Goal: Complete application form

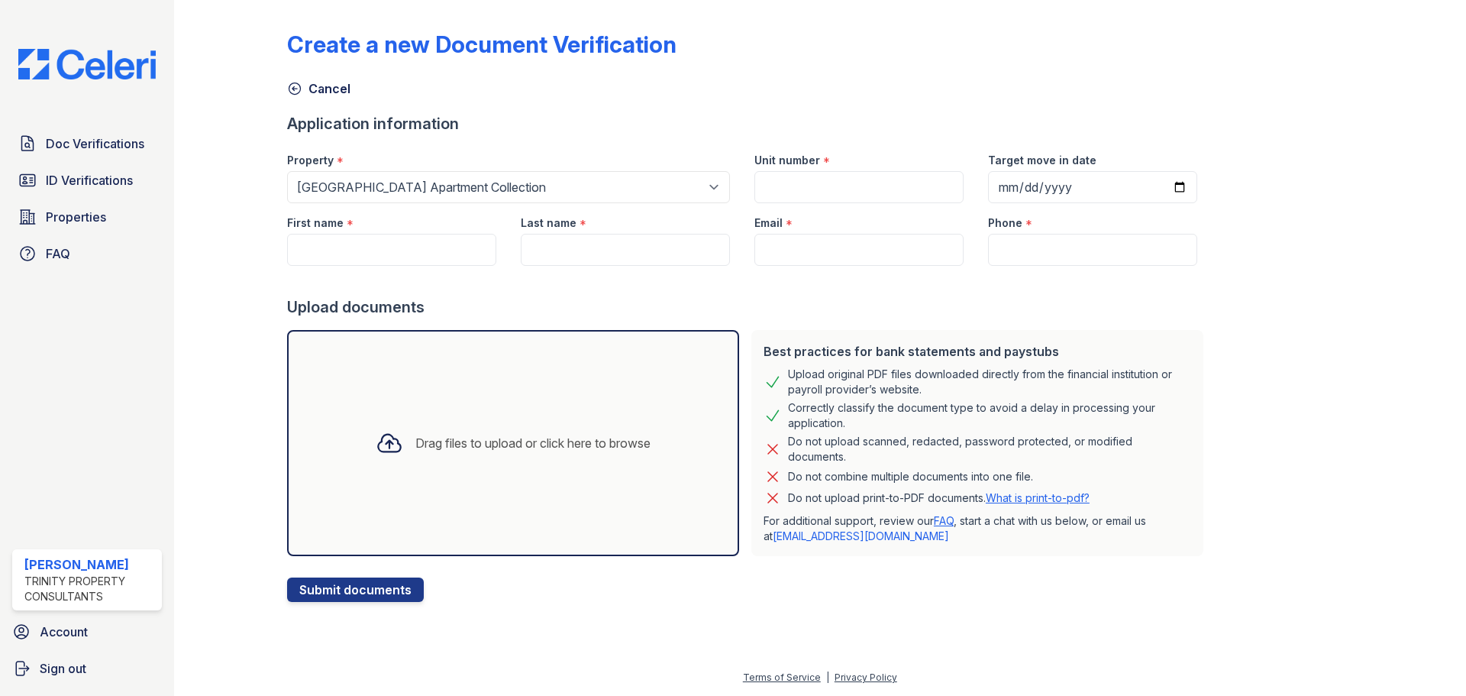
select select "63"
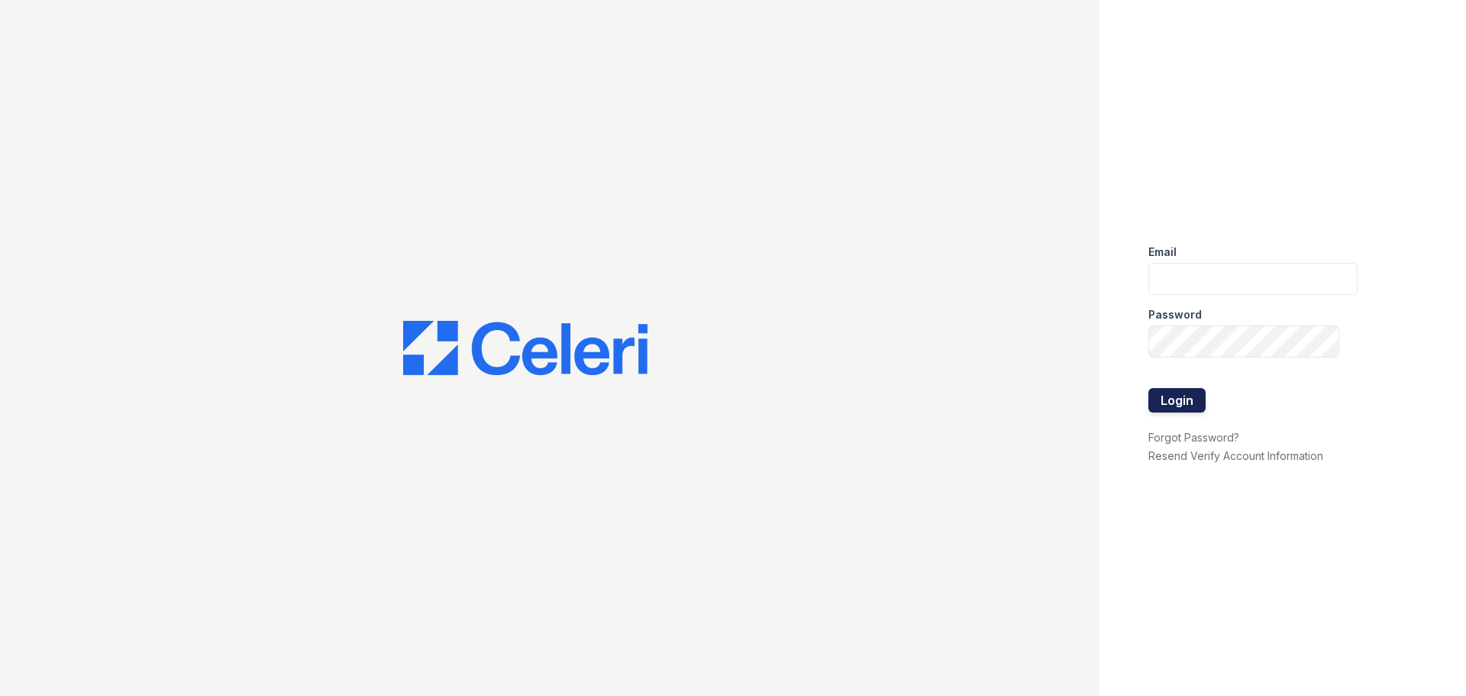
type input "[PERSON_NAME][EMAIL_ADDRESS][PERSON_NAME][DOMAIN_NAME]"
click at [1171, 392] on button "Login" at bounding box center [1176, 400] width 57 height 24
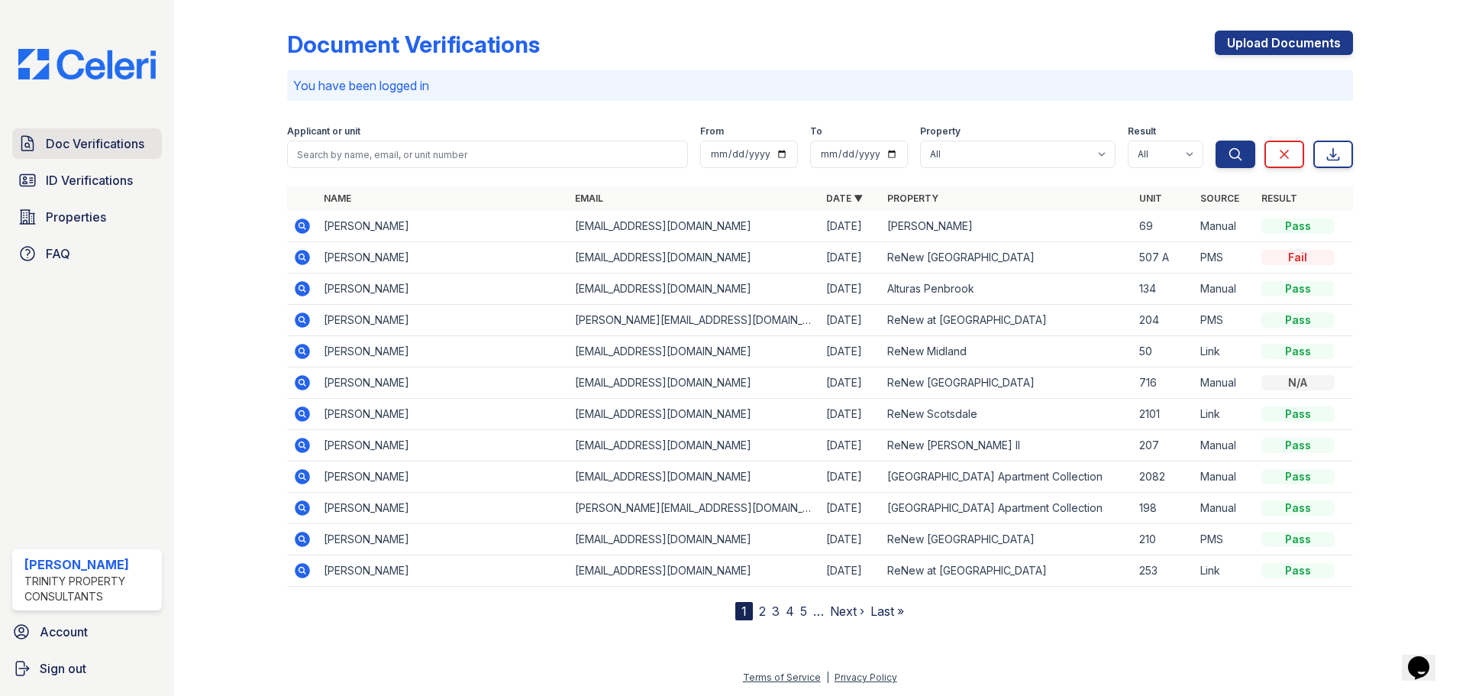
click at [108, 139] on span "Doc Verifications" at bounding box center [95, 143] width 99 height 18
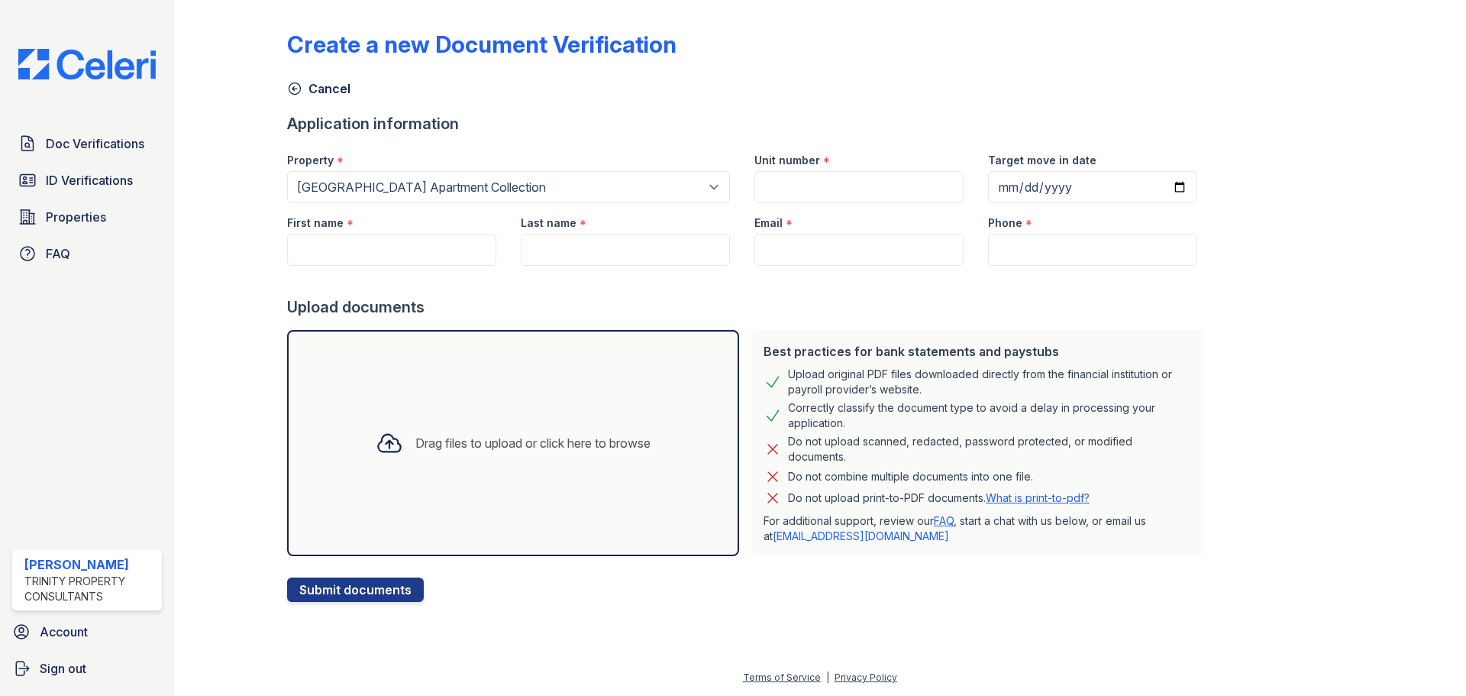
select select "63"
click at [796, 198] on input "Unit number" at bounding box center [858, 187] width 209 height 32
click at [796, 192] on input "Unit number" at bounding box center [858, 187] width 209 height 32
type input "220"
click at [328, 251] on input "First name" at bounding box center [391, 250] width 209 height 32
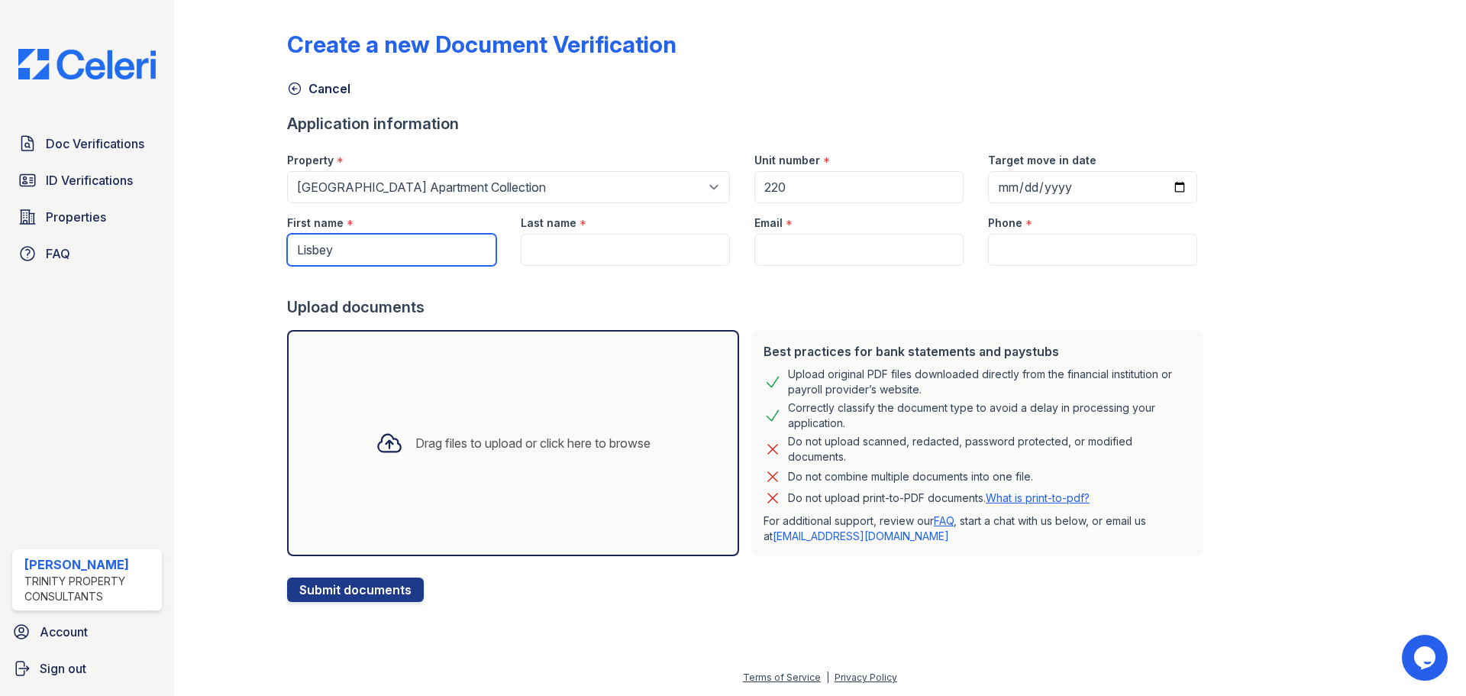
type input "Lisbey"
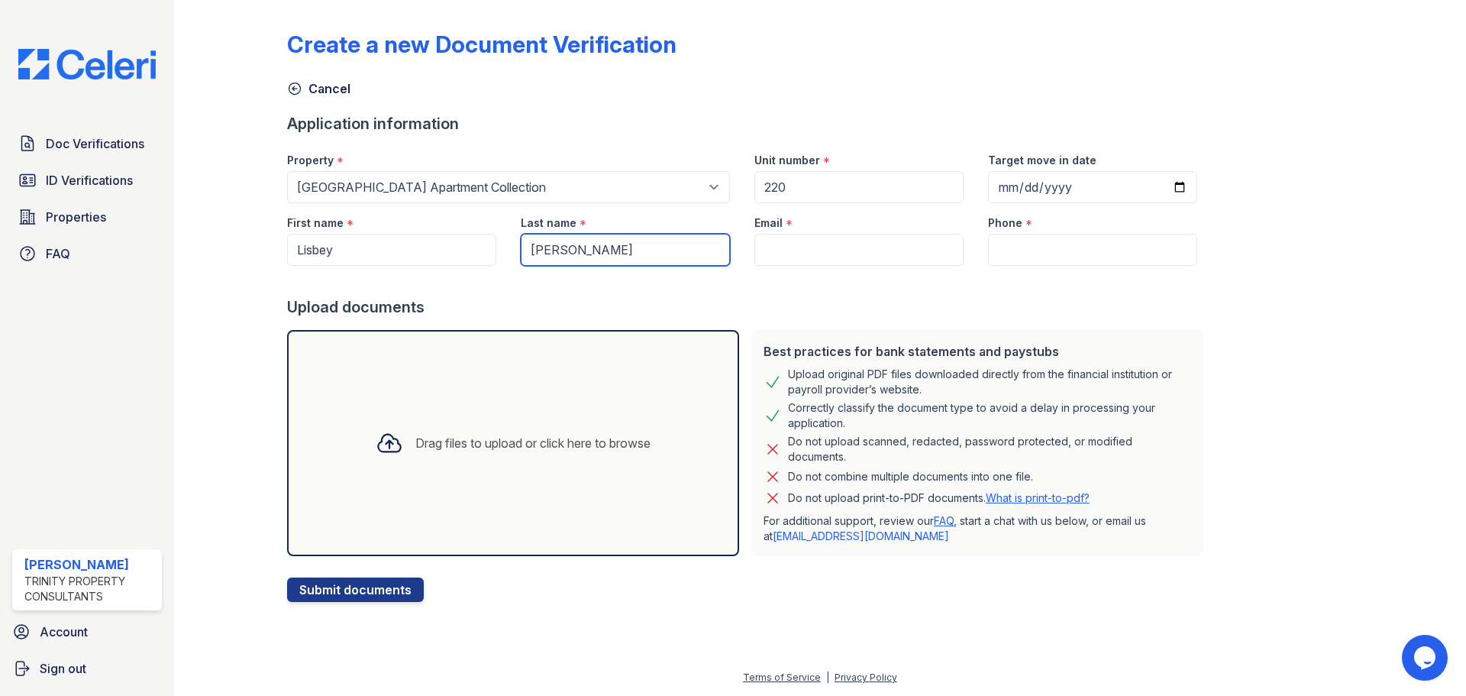
type input "Sosa Gomez"
click at [788, 254] on input "Email" at bounding box center [858, 250] width 209 height 32
drag, startPoint x: 788, startPoint y: 254, endPoint x: 796, endPoint y: 252, distance: 8.0
paste input "lisbeygomez91@gmail.com"
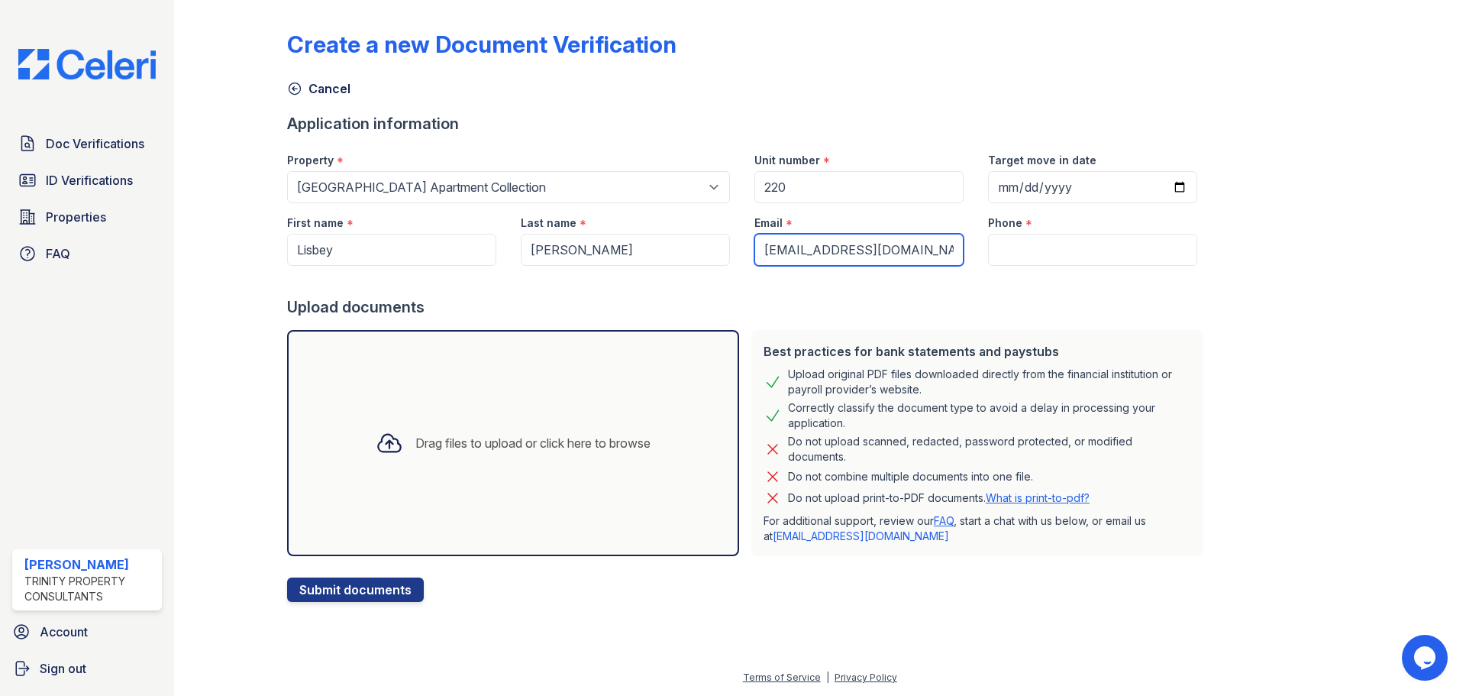
type input "lisbeygomez91@gmail.com"
click at [1002, 260] on input "Phone" at bounding box center [1092, 250] width 209 height 32
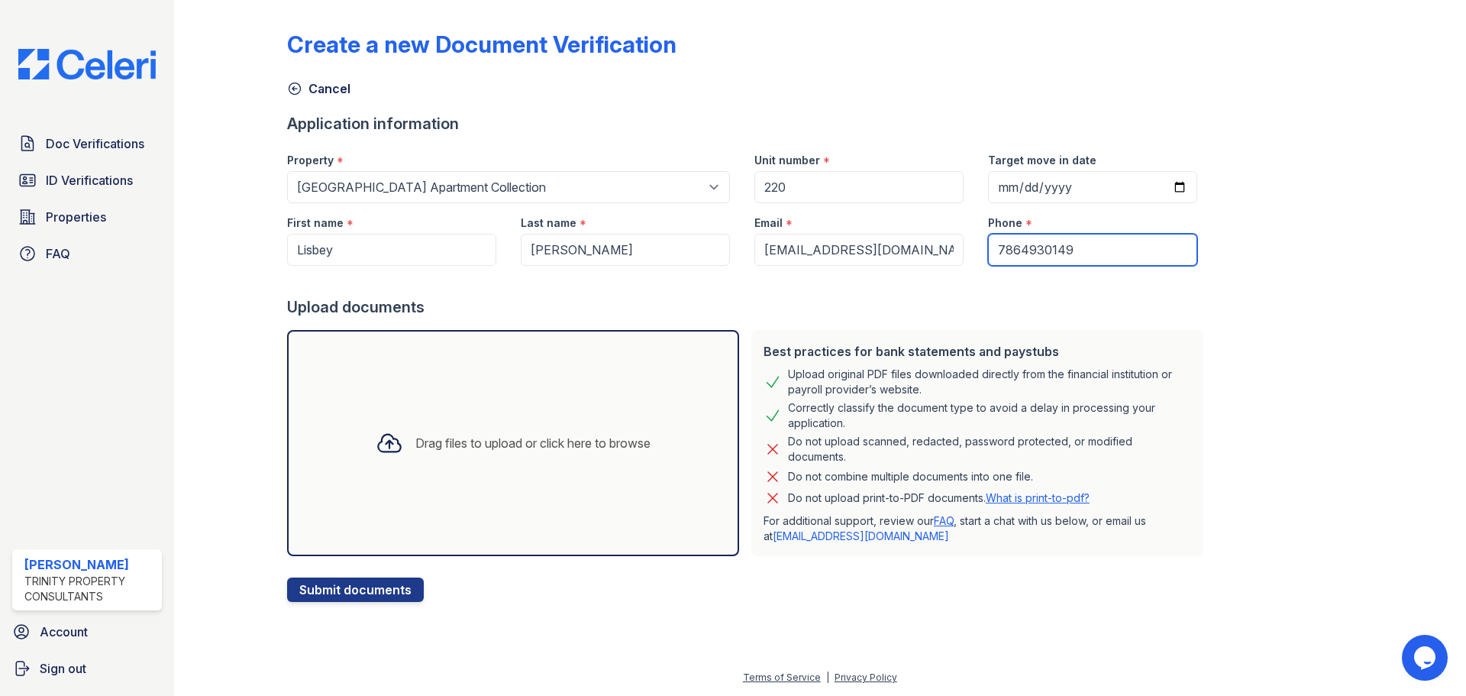
type input "7864930149"
click at [1122, 270] on div at bounding box center [748, 281] width 922 height 31
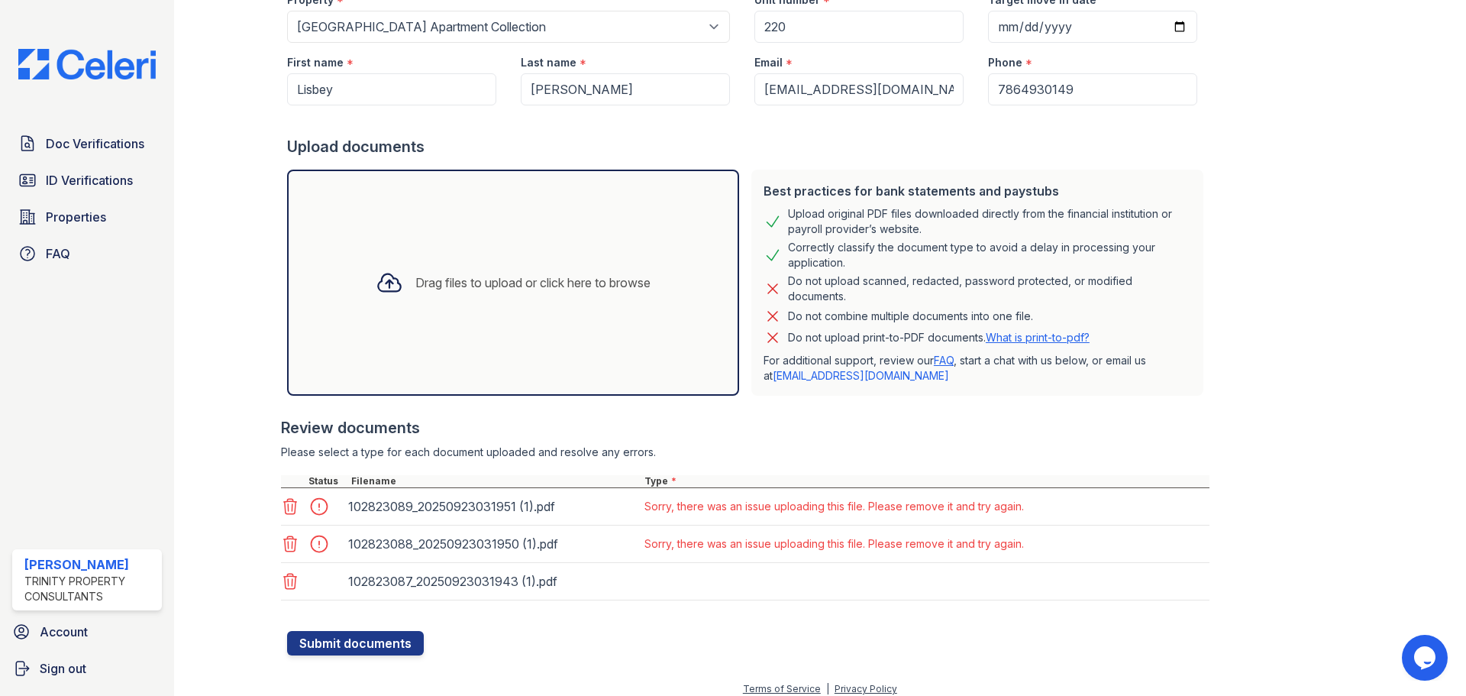
scroll to position [172, 0]
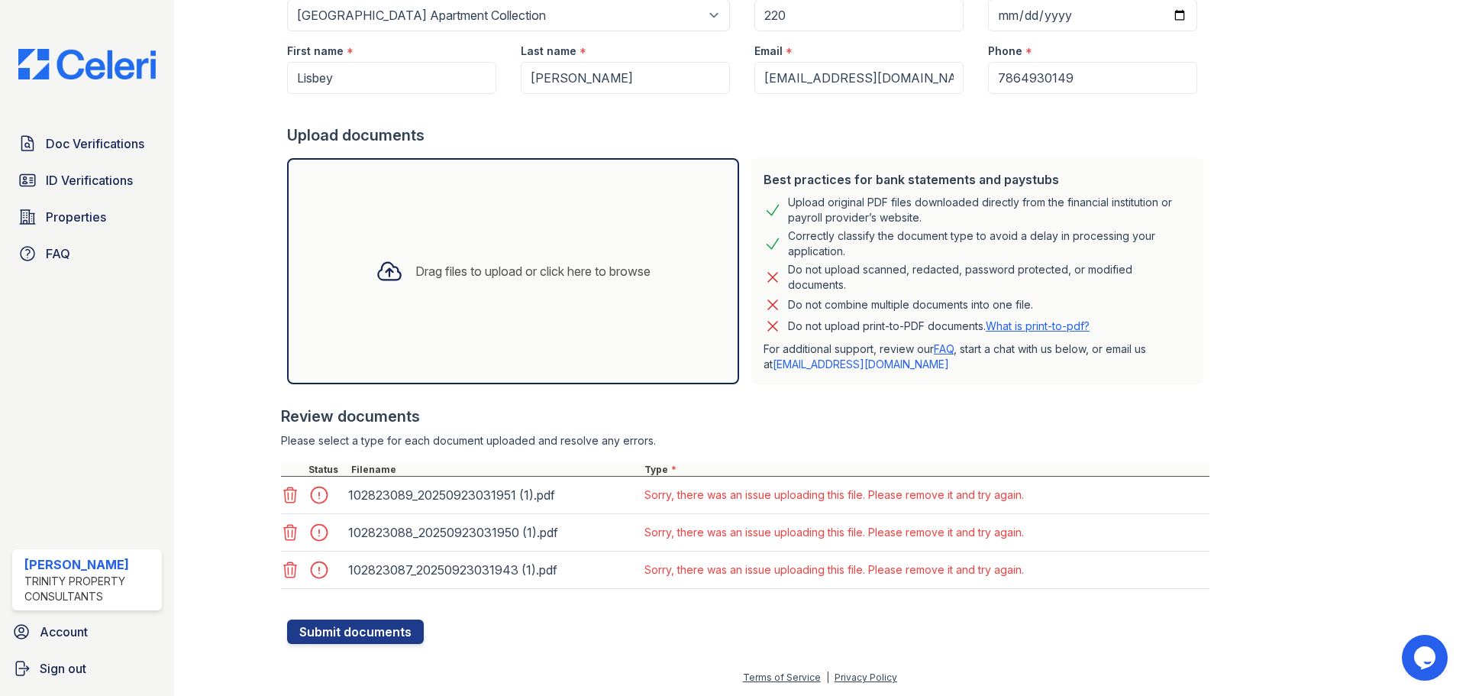
click at [290, 497] on icon at bounding box center [290, 495] width 18 height 18
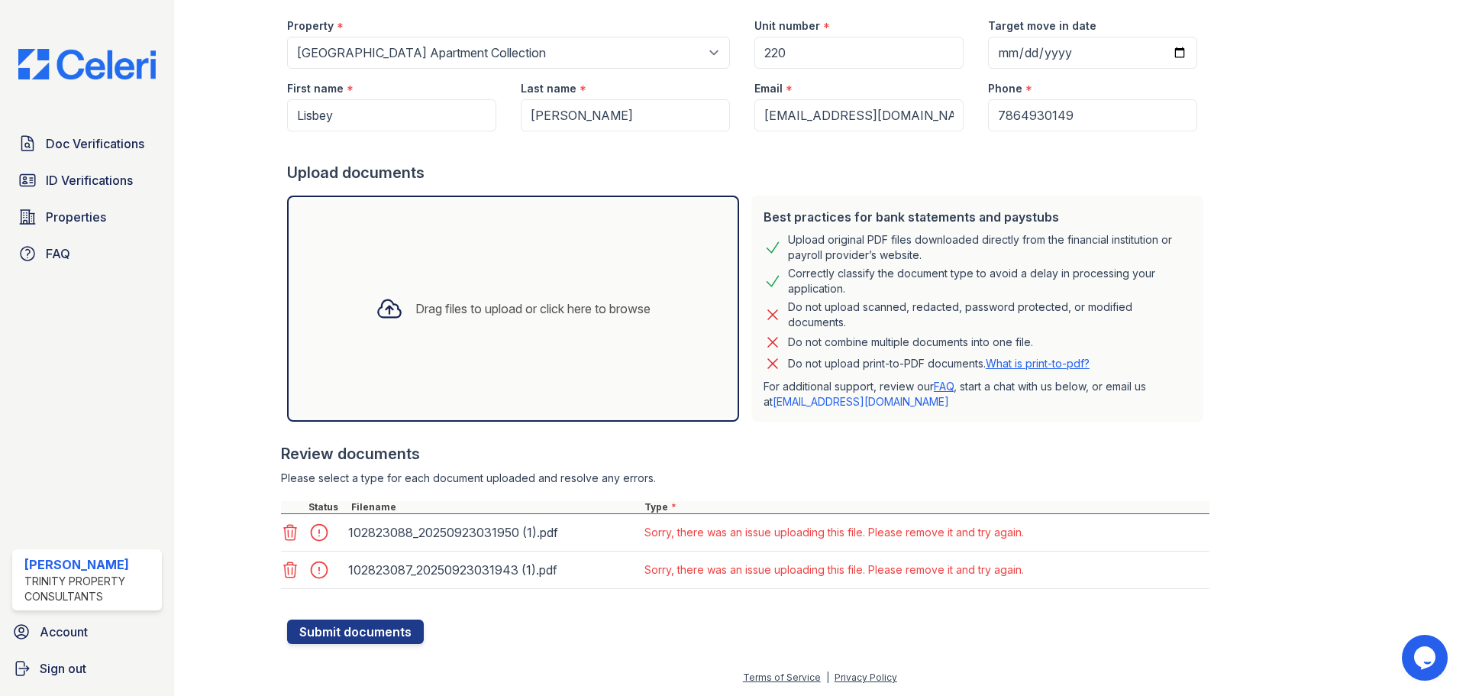
scroll to position [134, 0]
click at [279, 523] on div at bounding box center [243, 258] width 89 height 772
click at [281, 537] on icon at bounding box center [290, 532] width 18 height 18
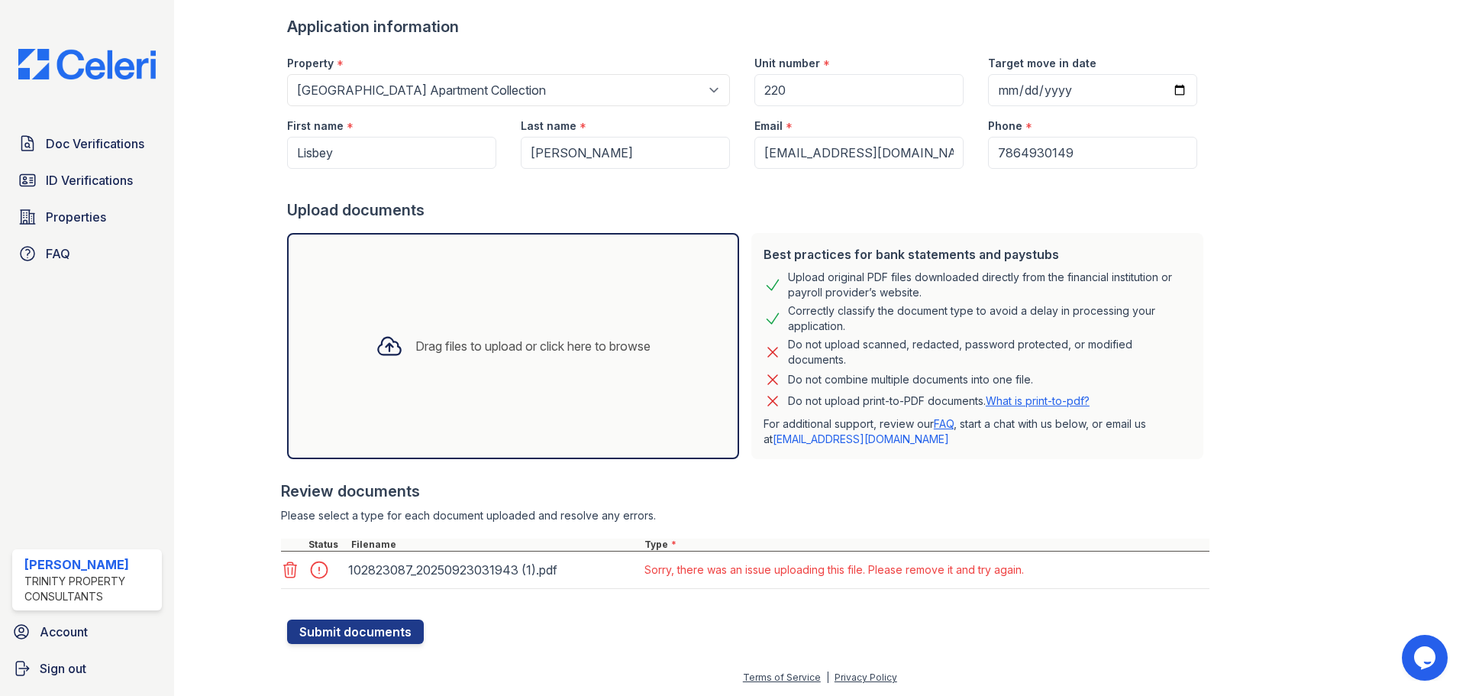
click at [287, 564] on icon at bounding box center [290, 569] width 13 height 15
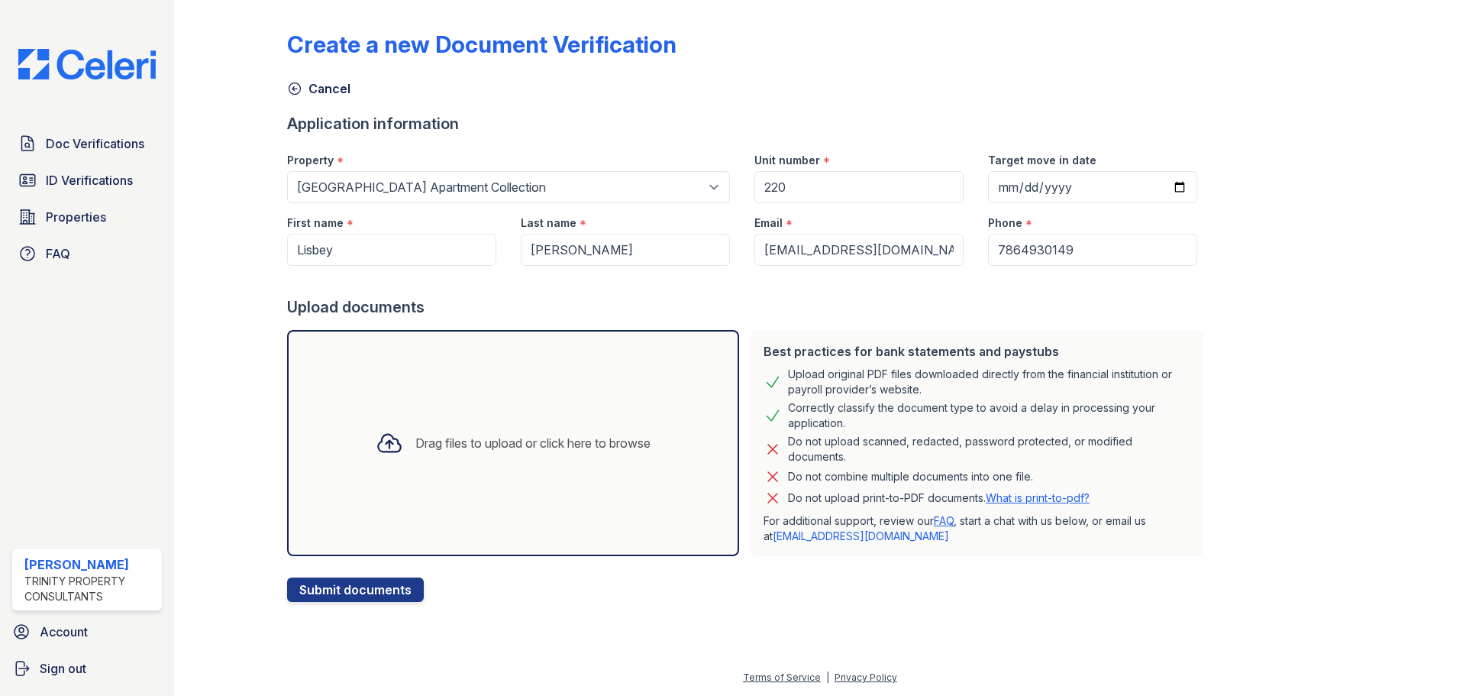
select select "63"
click at [909, 263] on input "lisbeygomez91@gmail.com" at bounding box center [858, 250] width 209 height 32
